Goal: Find specific page/section: Find specific page/section

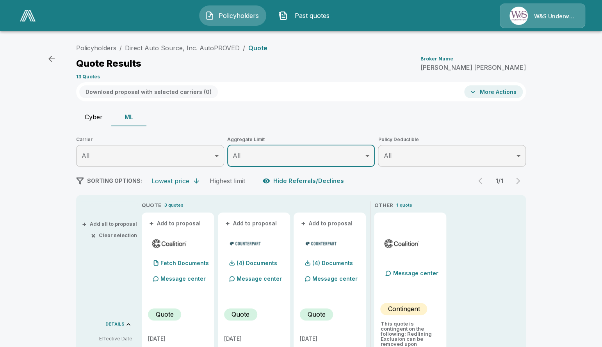
click at [27, 20] on img at bounding box center [28, 16] width 16 height 12
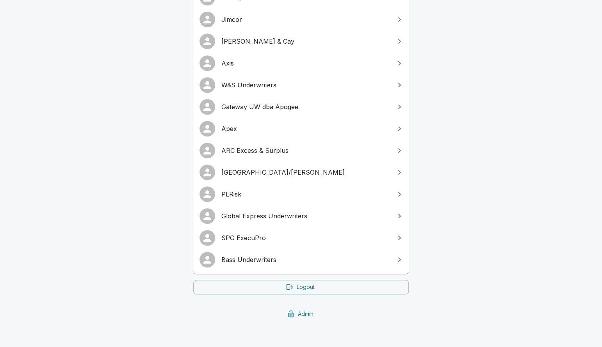
scroll to position [135, 0]
click at [307, 240] on span "SPG ExecuPro" at bounding box center [305, 237] width 169 height 9
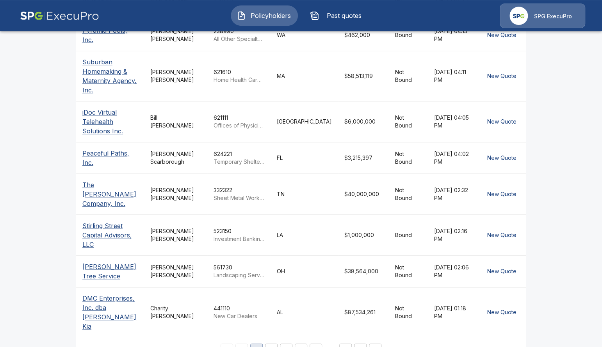
scroll to position [258, 0]
click at [269, 343] on button "2" at bounding box center [271, 349] width 12 height 12
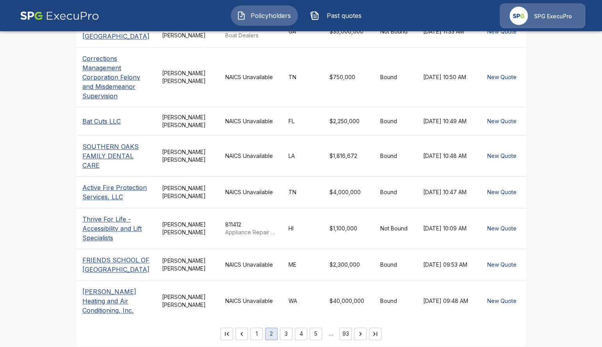
click at [234, 167] on td "NAICS Unavailable" at bounding box center [250, 155] width 63 height 41
